Goal: Find specific page/section: Find specific page/section

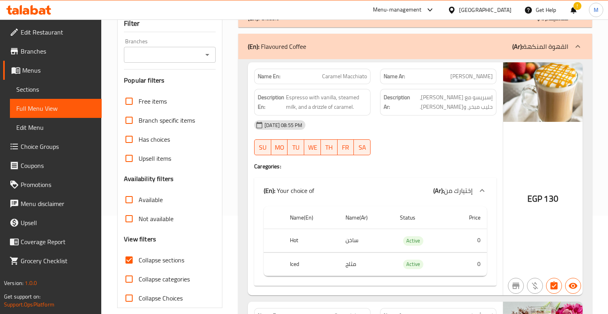
scroll to position [91, 0]
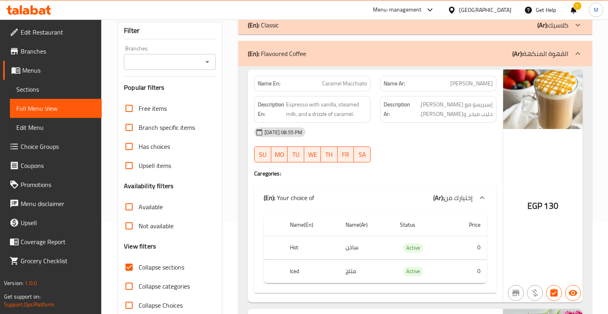
click at [276, 43] on div "(En): Flavoured Coffee (Ar): القهوة المنكهة" at bounding box center [415, 53] width 354 height 25
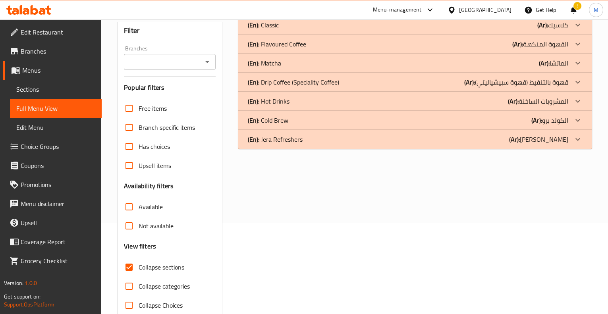
scroll to position [108, 0]
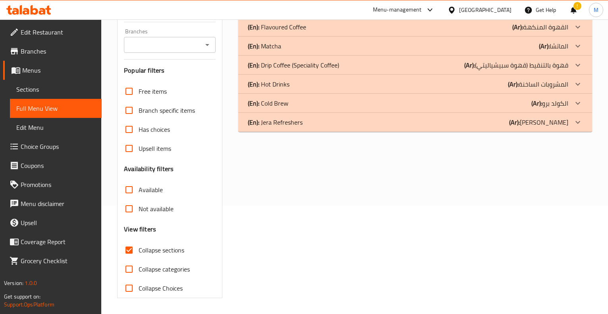
click at [146, 254] on span "Collapse sections" at bounding box center [162, 250] width 46 height 10
click at [139, 254] on input "Collapse sections" at bounding box center [129, 250] width 19 height 19
checkbox input "false"
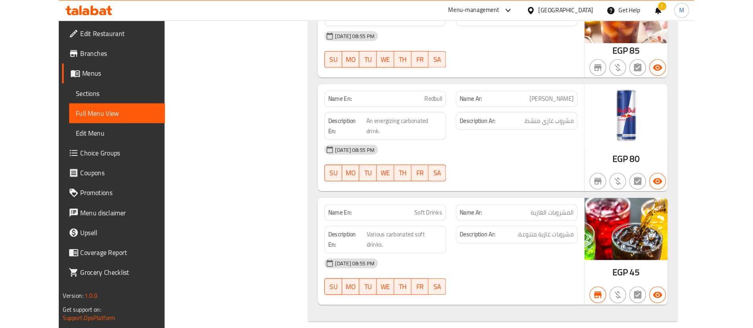
scroll to position [8491, 0]
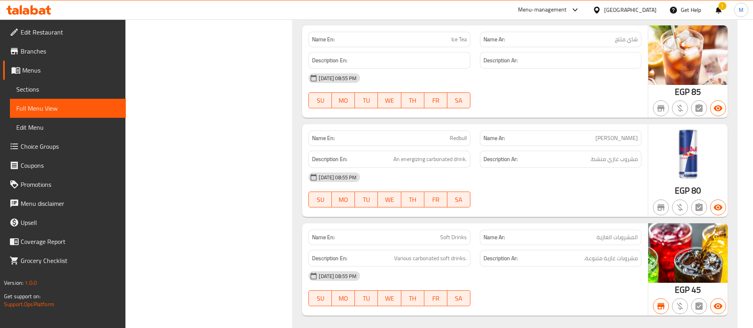
click at [38, 85] on span "Sections" at bounding box center [67, 90] width 103 height 10
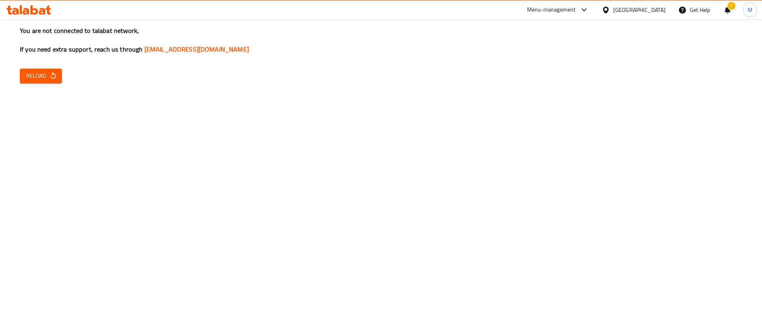
click at [41, 85] on div "You are not connected to talabat network, If you need extra support, reach us t…" at bounding box center [381, 164] width 762 height 328
click at [46, 71] on span "Reload" at bounding box center [40, 76] width 29 height 10
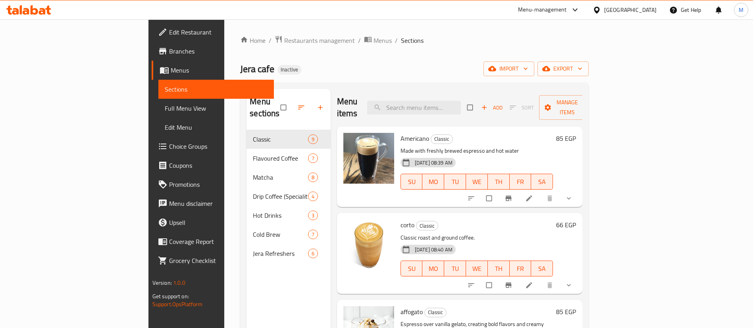
click at [364, 45] on ol "Home / Restaurants management / Menus / Sections" at bounding box center [414, 40] width 349 height 10
